Goal: Find specific page/section: Find specific page/section

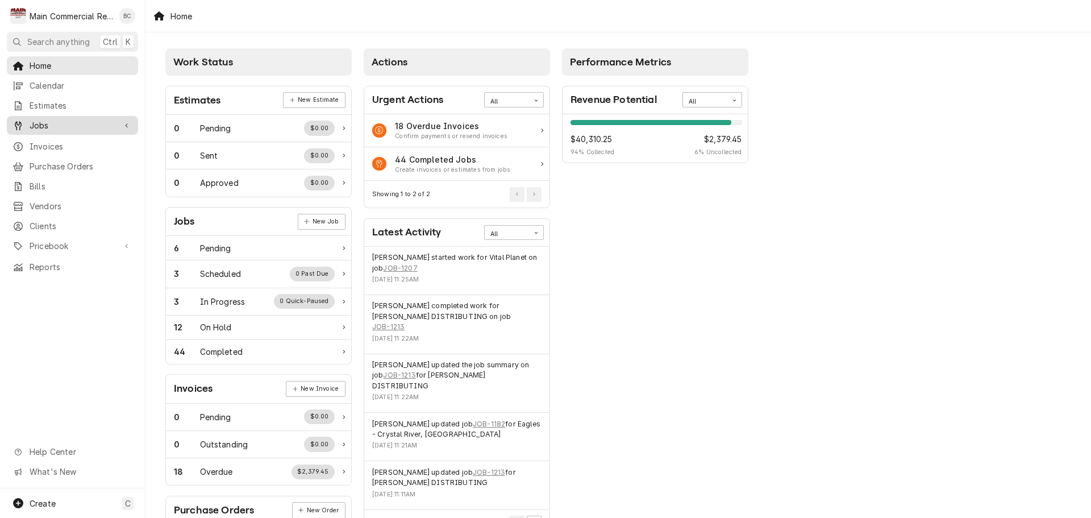
click at [48, 124] on span "Jobs" at bounding box center [73, 125] width 86 height 12
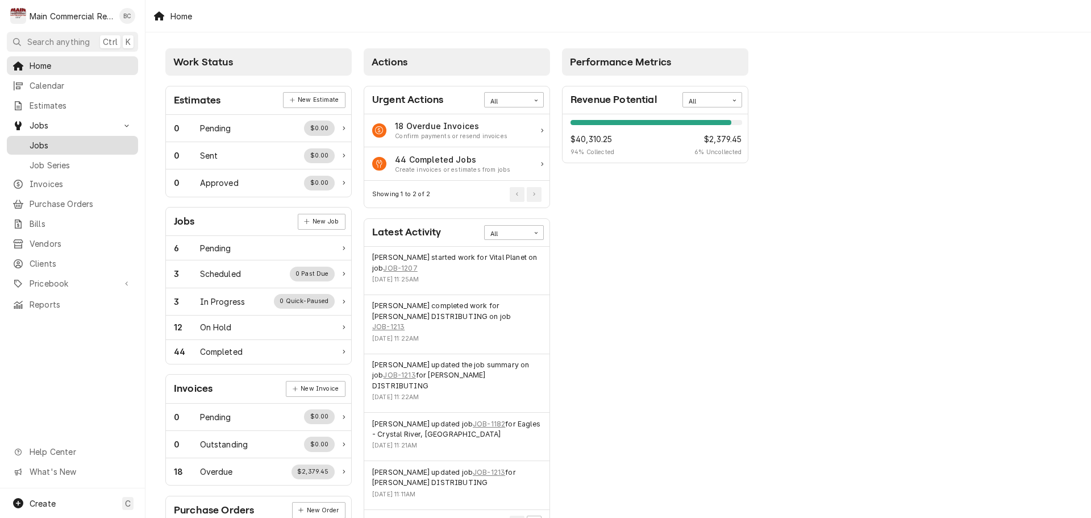
click at [58, 139] on span "Jobs" at bounding box center [81, 145] width 103 height 12
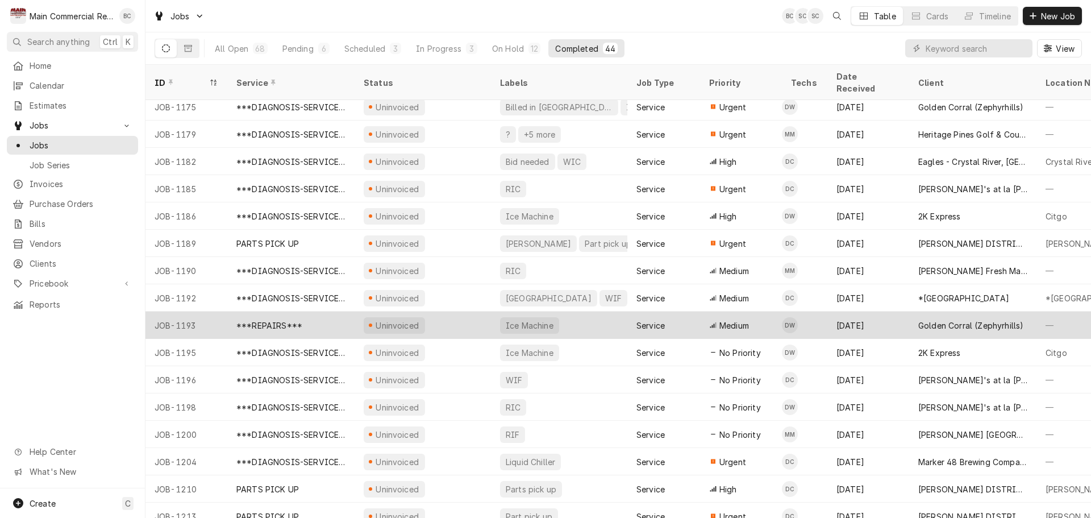
scroll to position [750, 0]
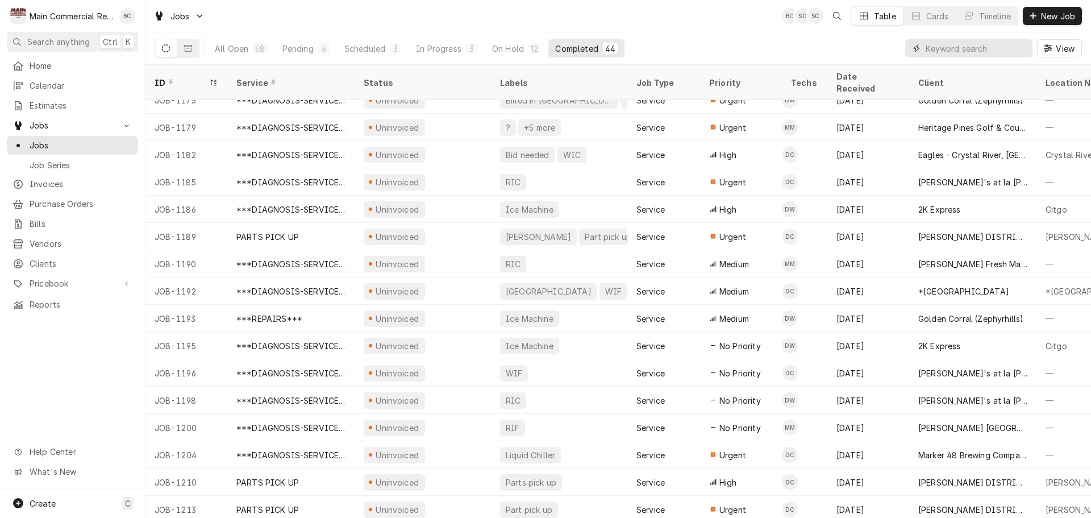
click at [975, 53] on input "Dynamic Content Wrapper" at bounding box center [976, 48] width 101 height 18
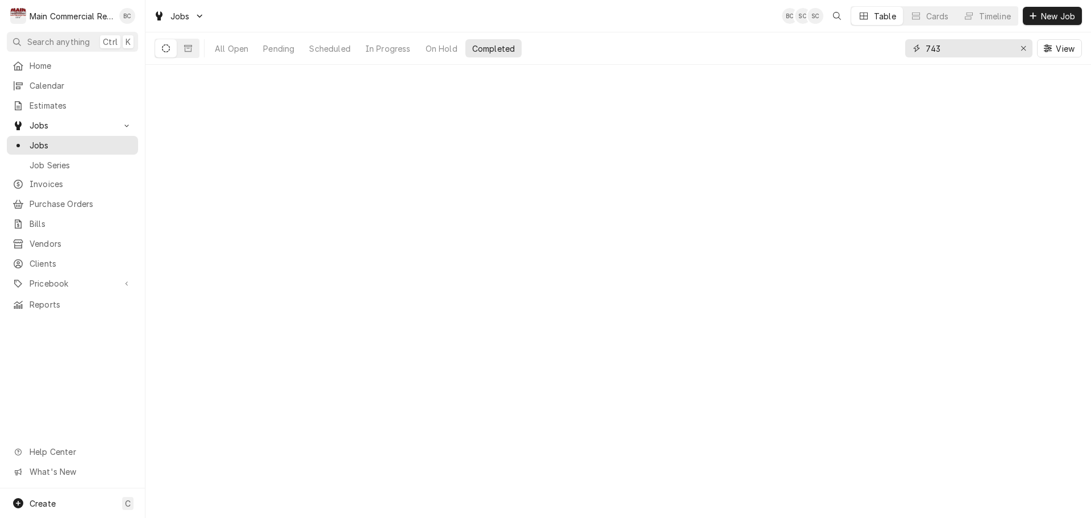
type input "743"
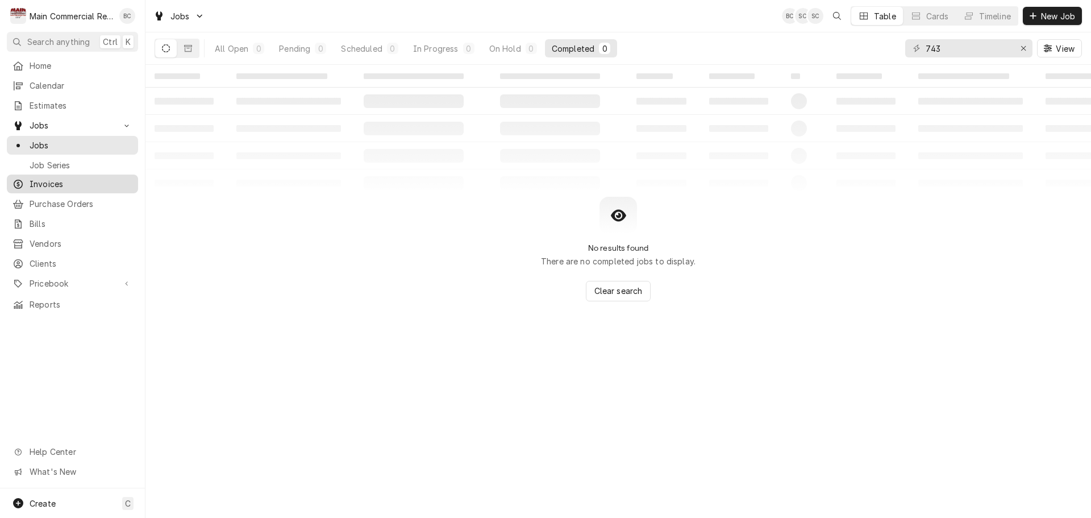
click at [64, 182] on span "Invoices" at bounding box center [81, 184] width 103 height 12
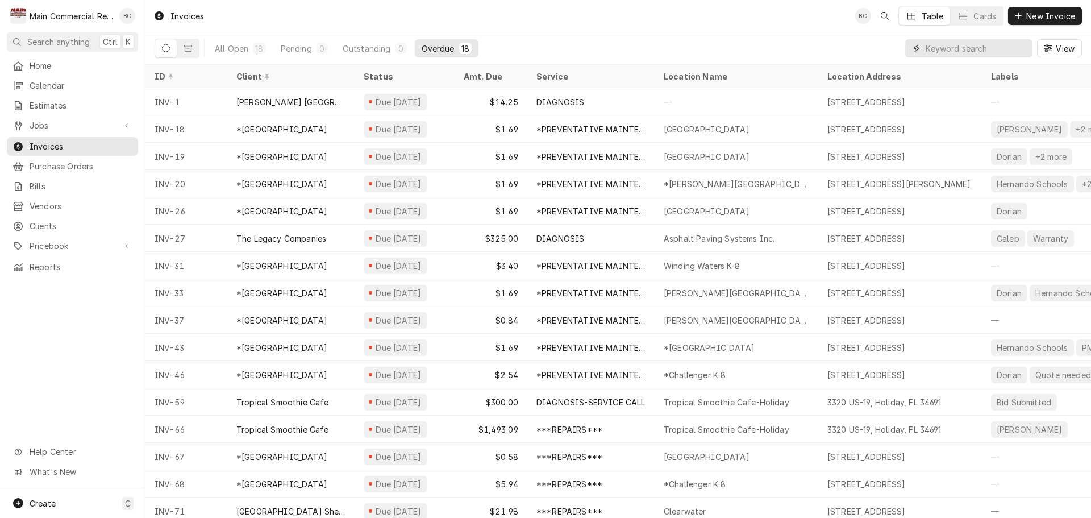
click at [945, 52] on input "Dynamic Content Wrapper" at bounding box center [976, 48] width 101 height 18
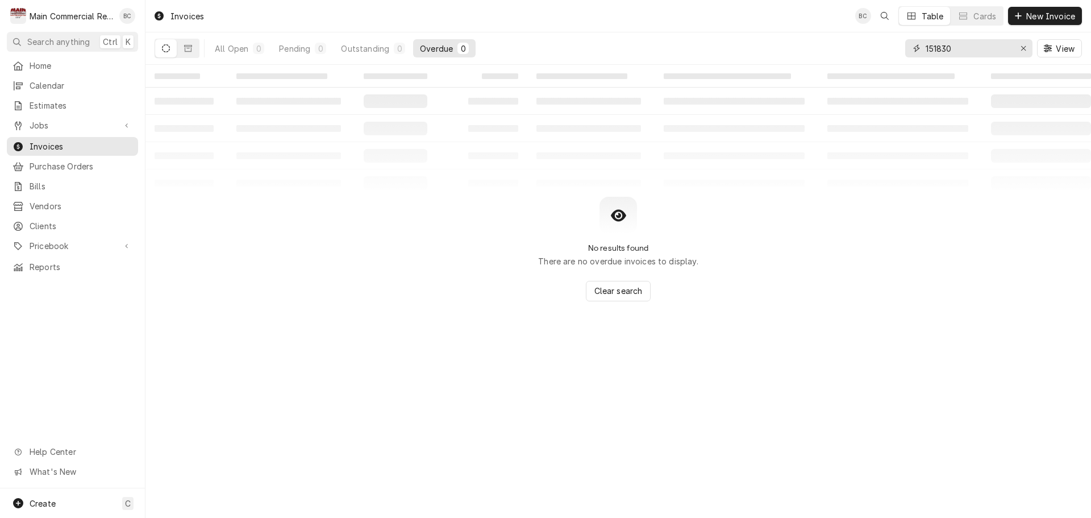
type input "151830"
